Goal: Obtain resource: Download file/media

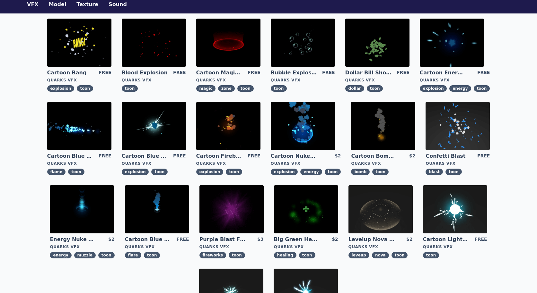
scroll to position [34, 0]
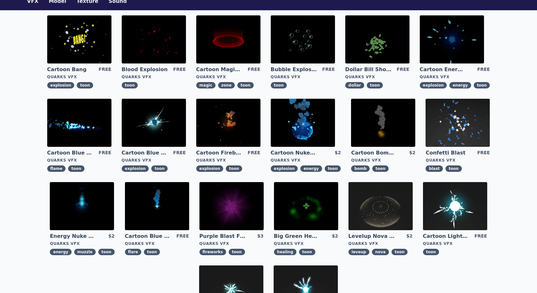
click at [308, 124] on img at bounding box center [303, 123] width 64 height 48
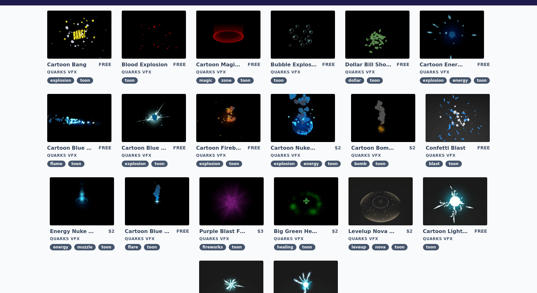
scroll to position [40, 0]
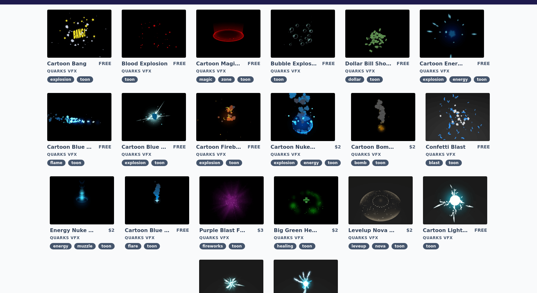
click at [409, 27] on img at bounding box center [377, 34] width 64 height 48
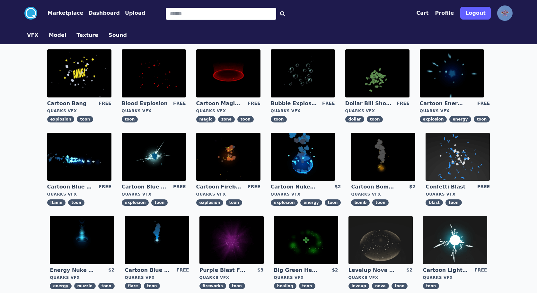
click at [313, 69] on img at bounding box center [303, 73] width 64 height 48
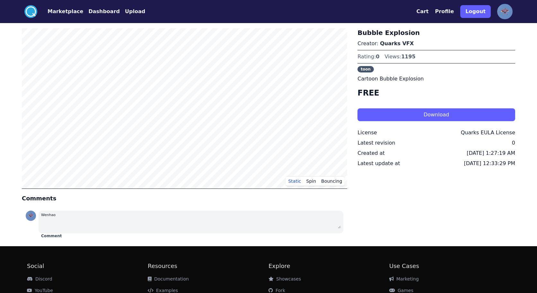
click at [88, 10] on button "Dashboard" at bounding box center [103, 12] width 31 height 8
click at [65, 11] on button "Marketplace" at bounding box center [65, 12] width 36 height 8
